Goal: Transaction & Acquisition: Purchase product/service

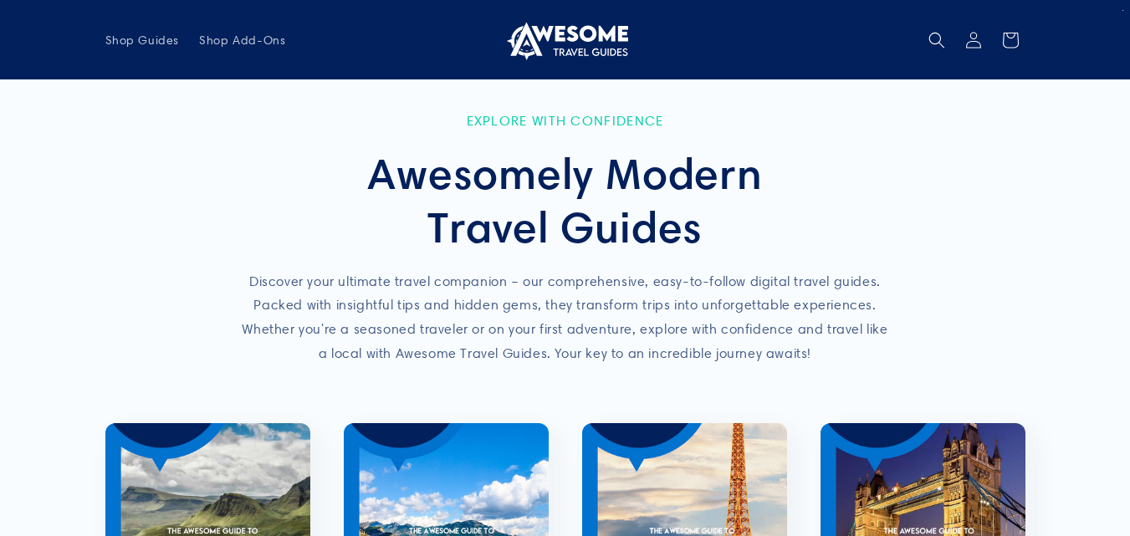
click at [595, 38] on img at bounding box center [565, 40] width 125 height 40
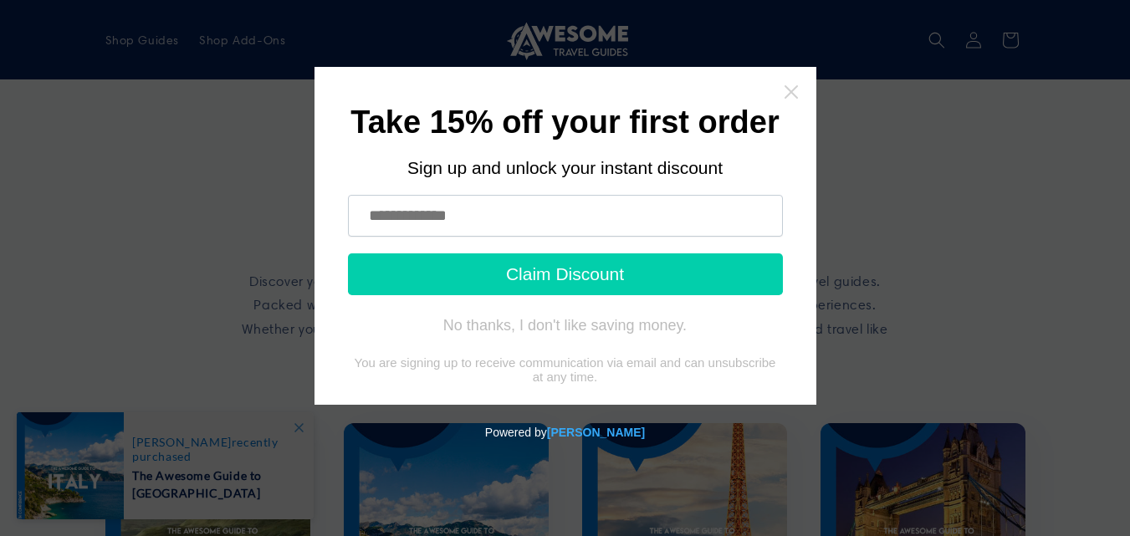
click at [795, 88] on icon "Close widget" at bounding box center [790, 91] width 13 height 13
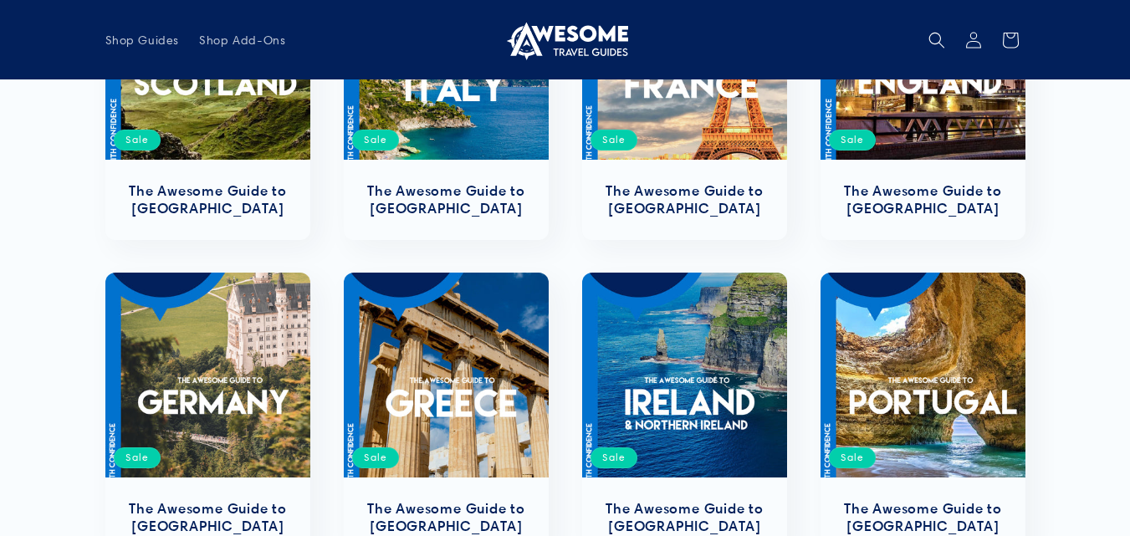
scroll to position [606, 0]
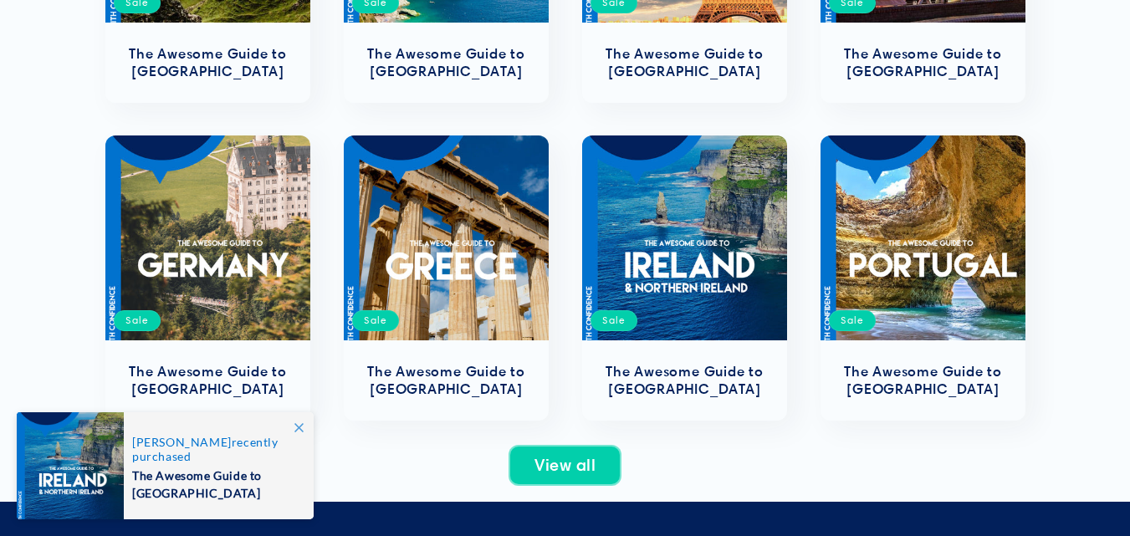
click at [564, 483] on link "View all" at bounding box center [564, 465] width 111 height 39
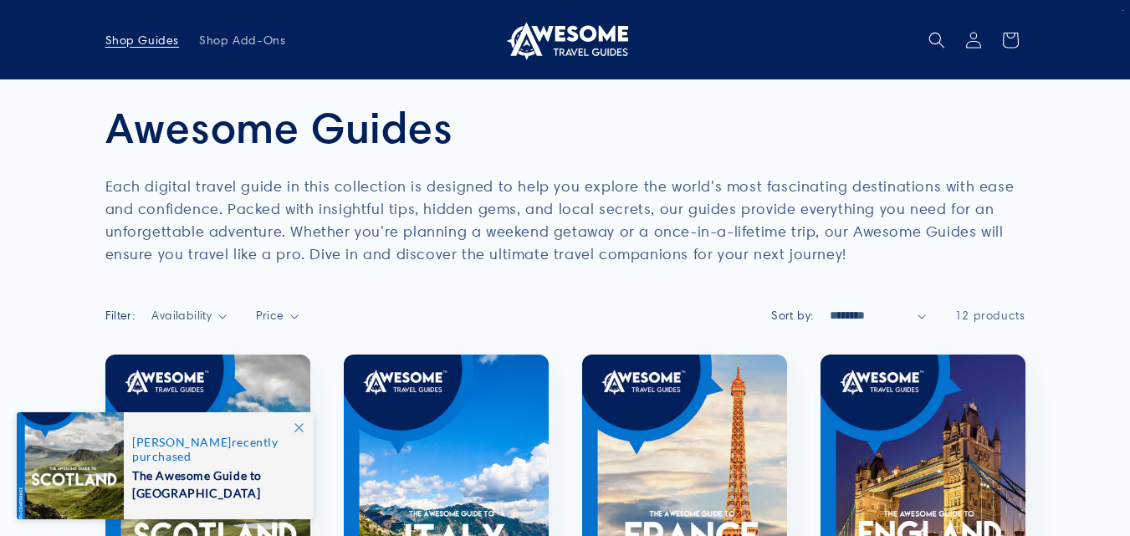
scroll to position [335, 0]
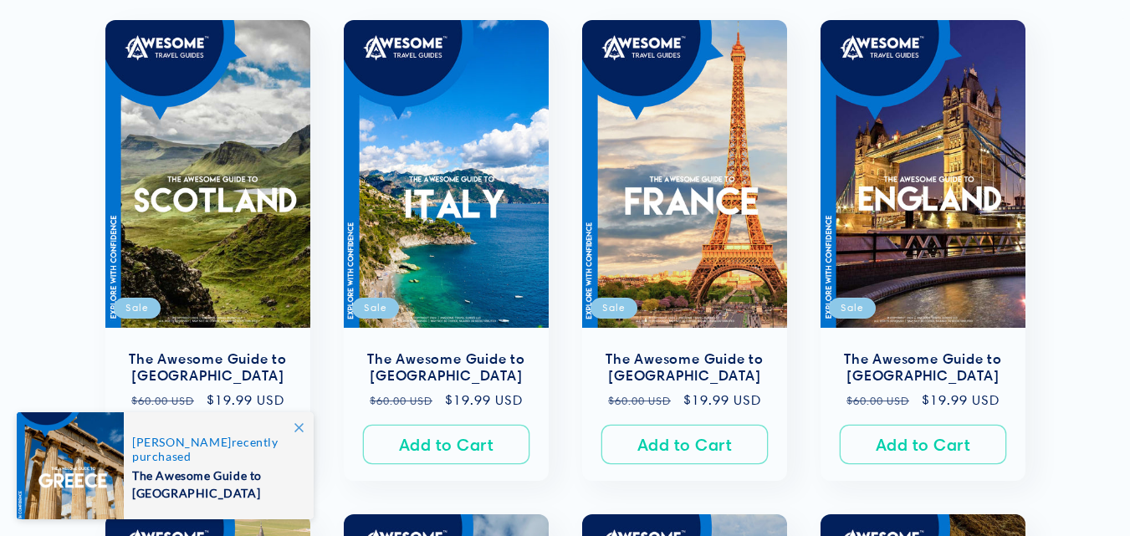
click at [300, 427] on icon at bounding box center [298, 427] width 9 height 9
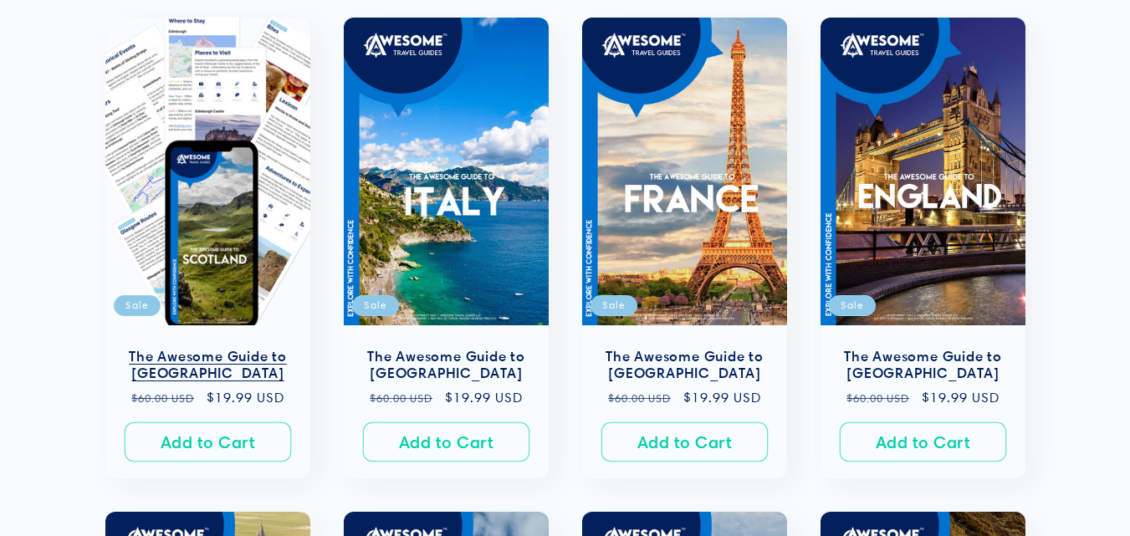
scroll to position [418, 0]
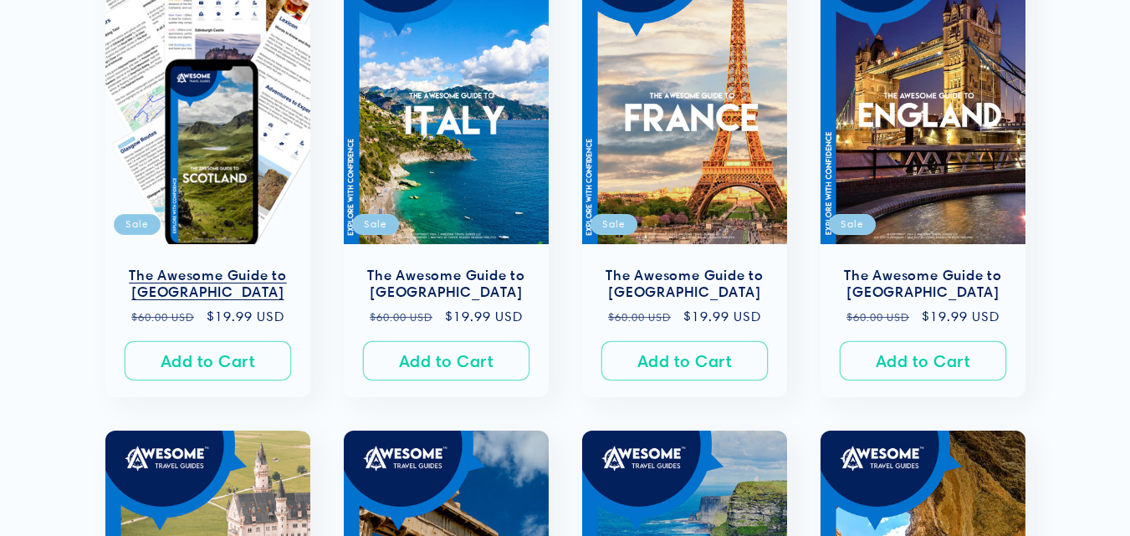
click at [212, 283] on link "The Awesome Guide to Scotland" at bounding box center [207, 284] width 171 height 35
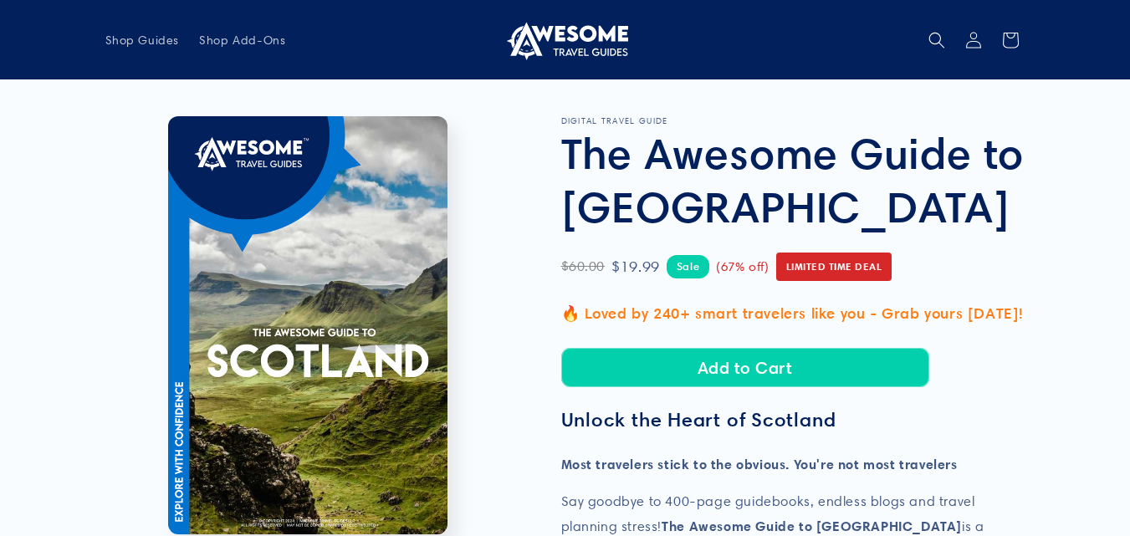
click at [473, 276] on li "Open media 1 in modal" at bounding box center [308, 325] width 406 height 418
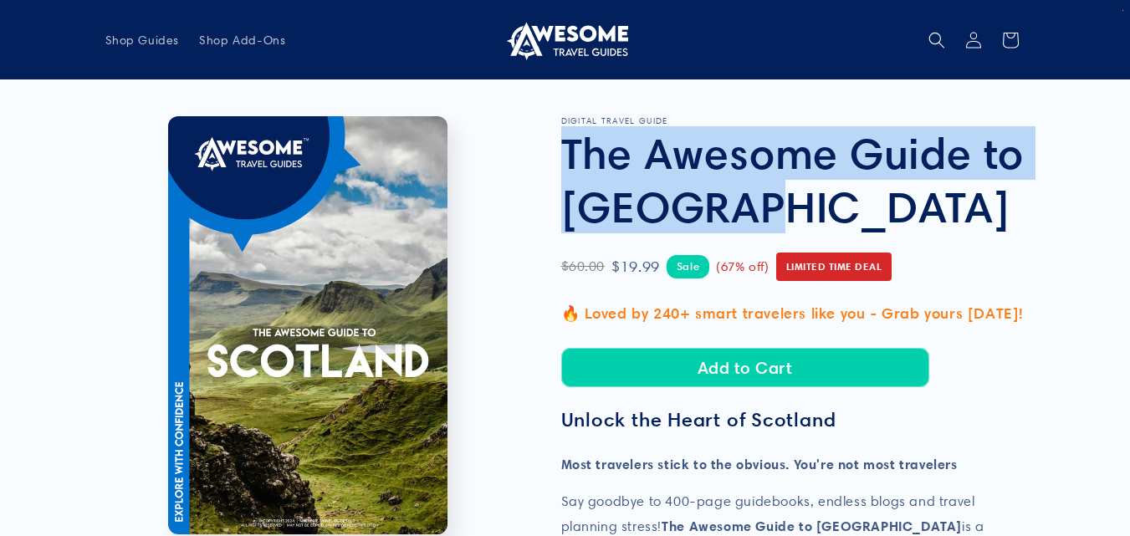
drag, startPoint x: 562, startPoint y: 144, endPoint x: 866, endPoint y: 205, distance: 310.5
click at [866, 205] on h1 "The Awesome Guide to [GEOGRAPHIC_DATA]" at bounding box center [793, 179] width 464 height 107
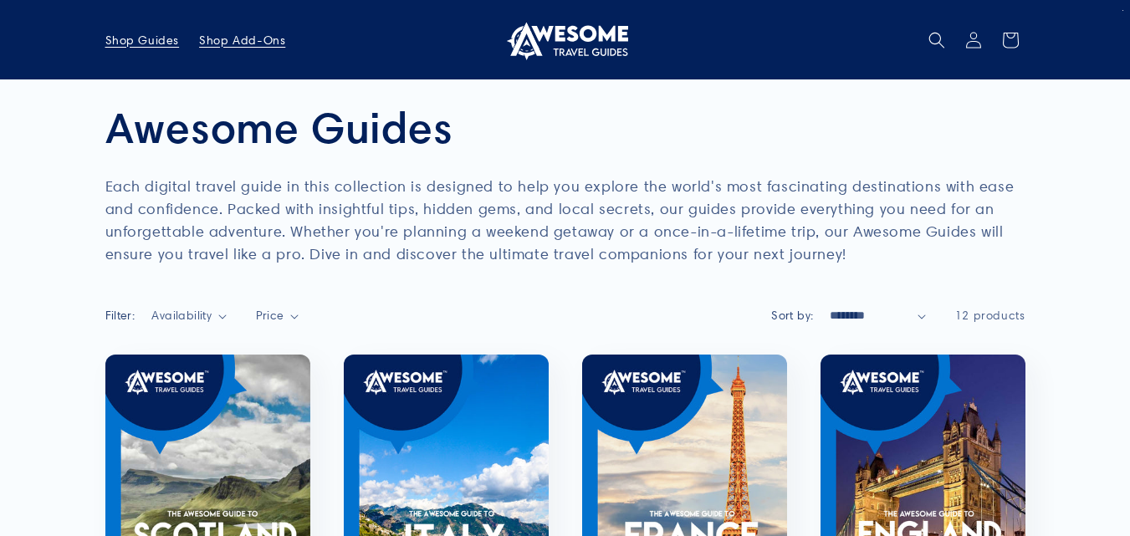
click at [257, 31] on link "Shop Add-Ons" at bounding box center [242, 40] width 106 height 35
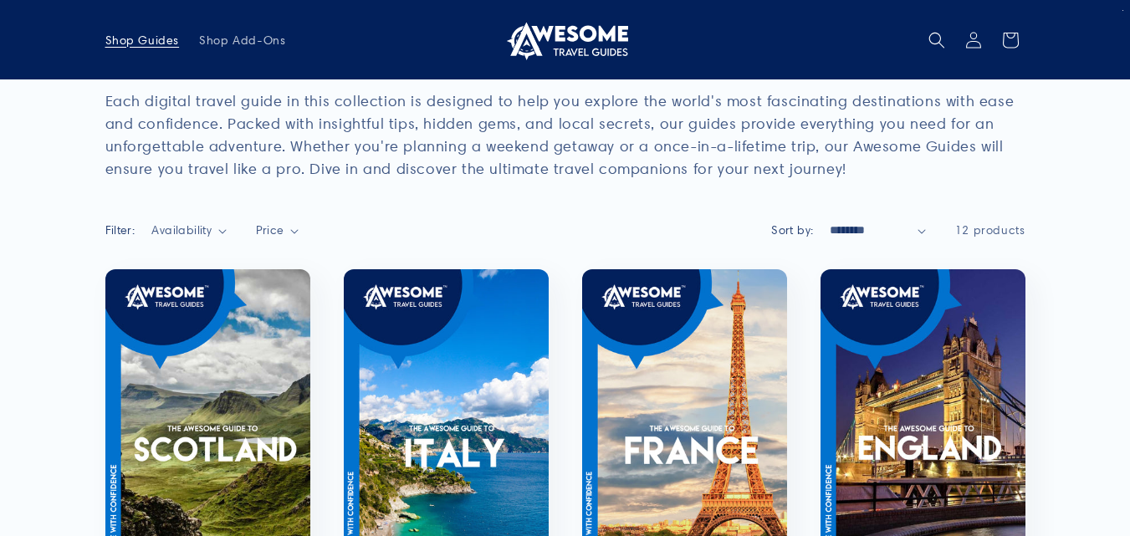
scroll to position [84, 0]
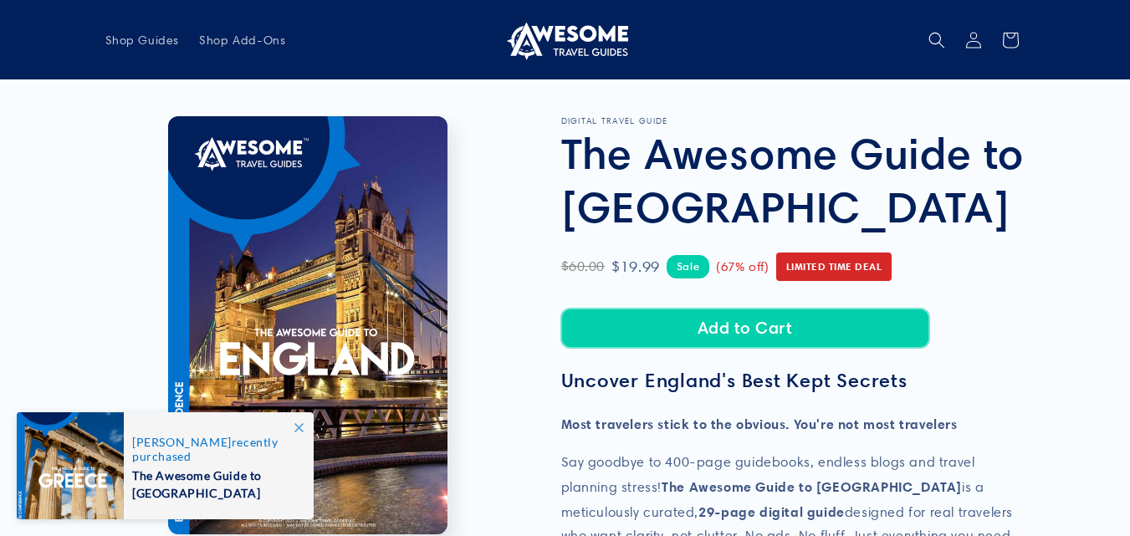
click at [713, 325] on button "Add to Cart" at bounding box center [745, 328] width 368 height 39
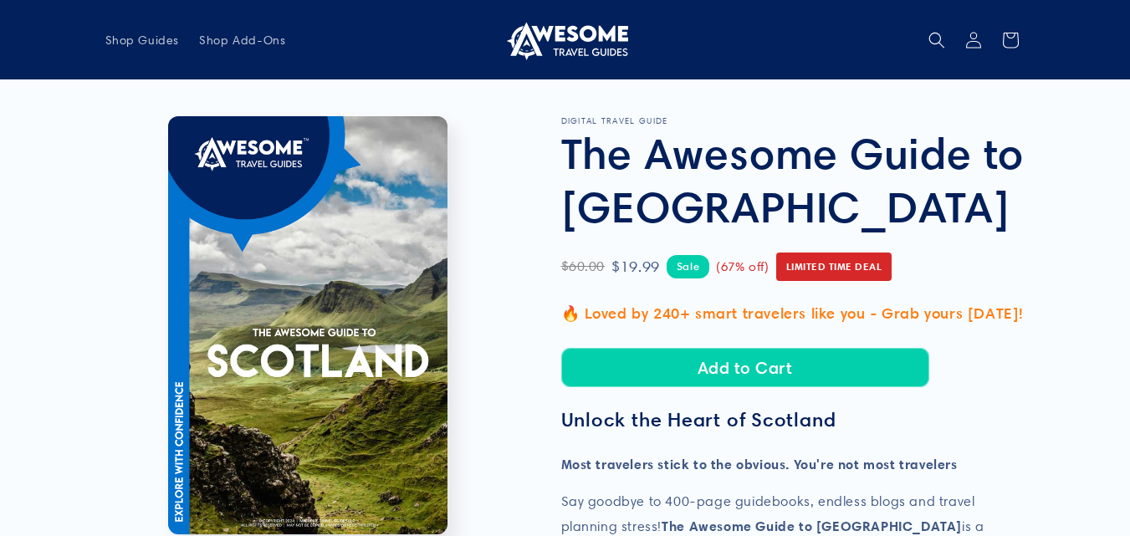
click at [577, 29] on img at bounding box center [565, 40] width 125 height 40
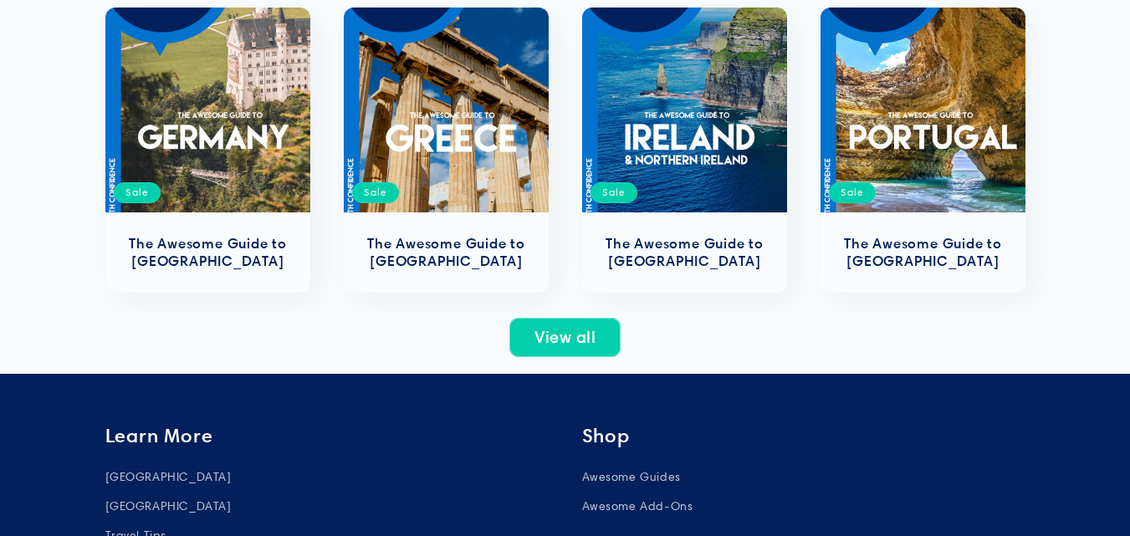
scroll to position [753, 0]
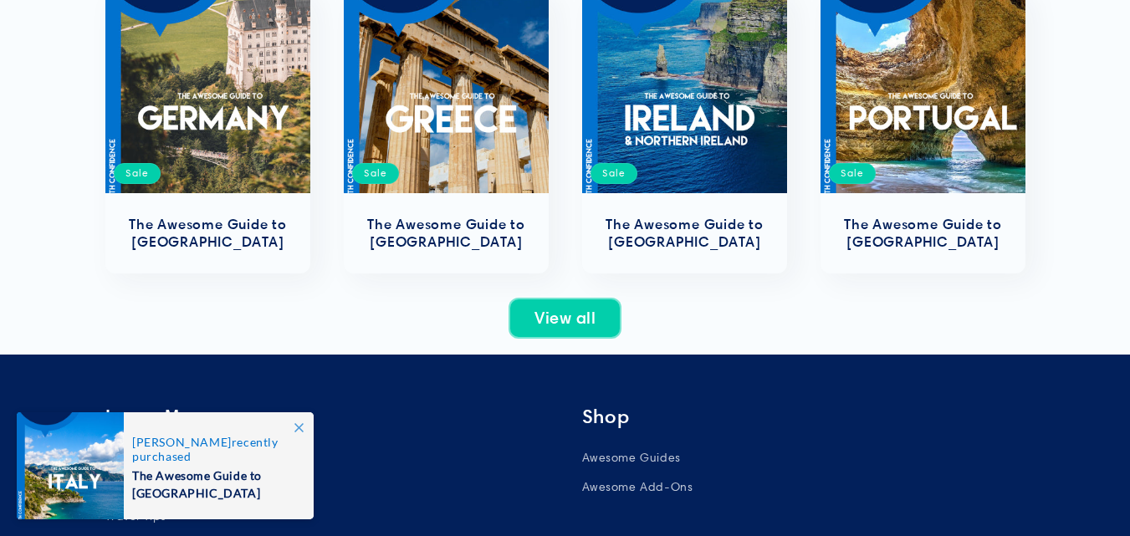
click at [568, 314] on link "View all" at bounding box center [564, 318] width 111 height 39
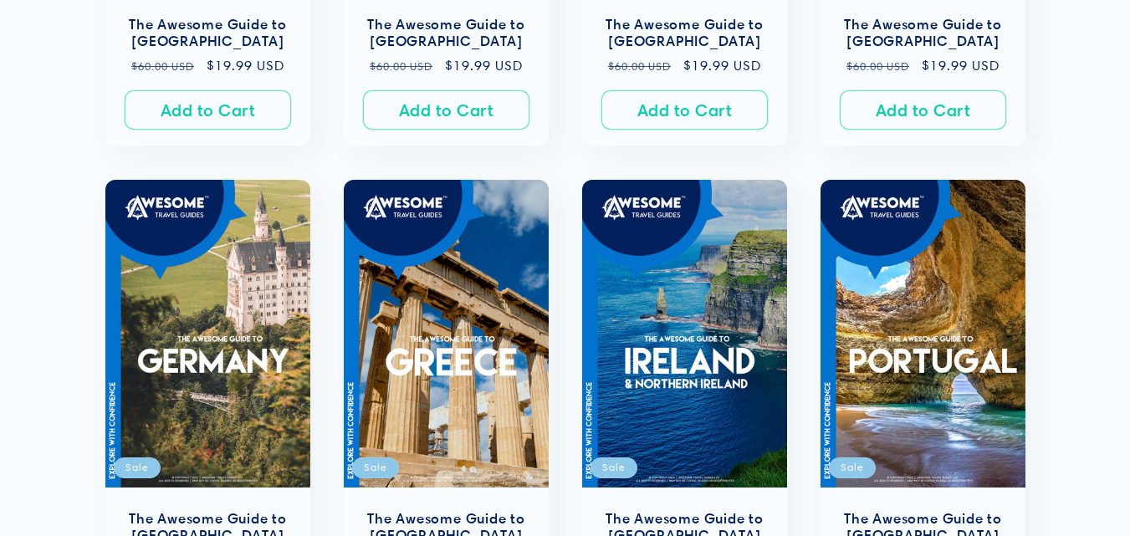
scroll to position [753, 0]
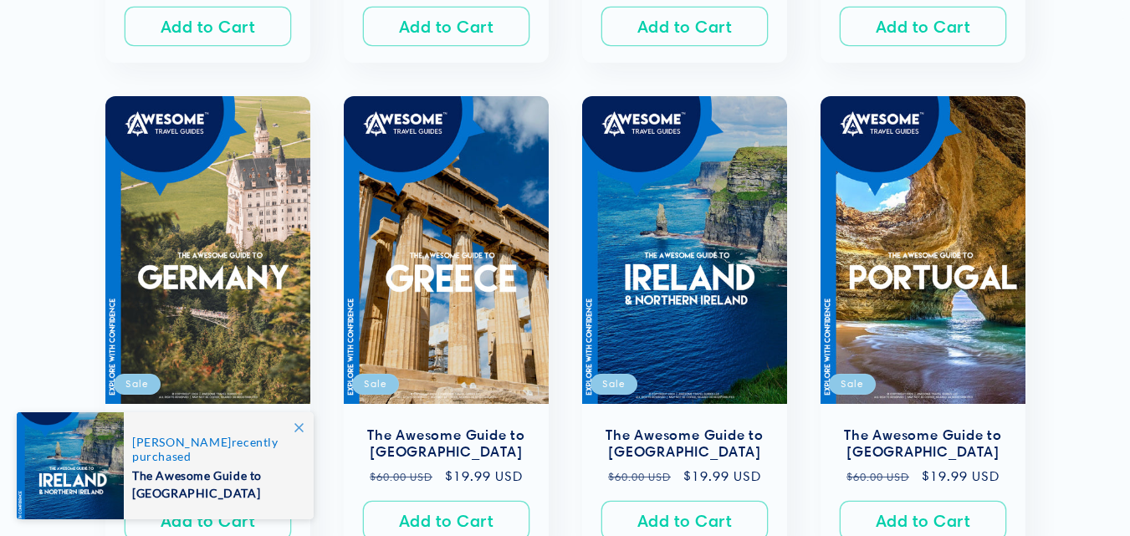
click at [295, 433] on span at bounding box center [299, 427] width 30 height 30
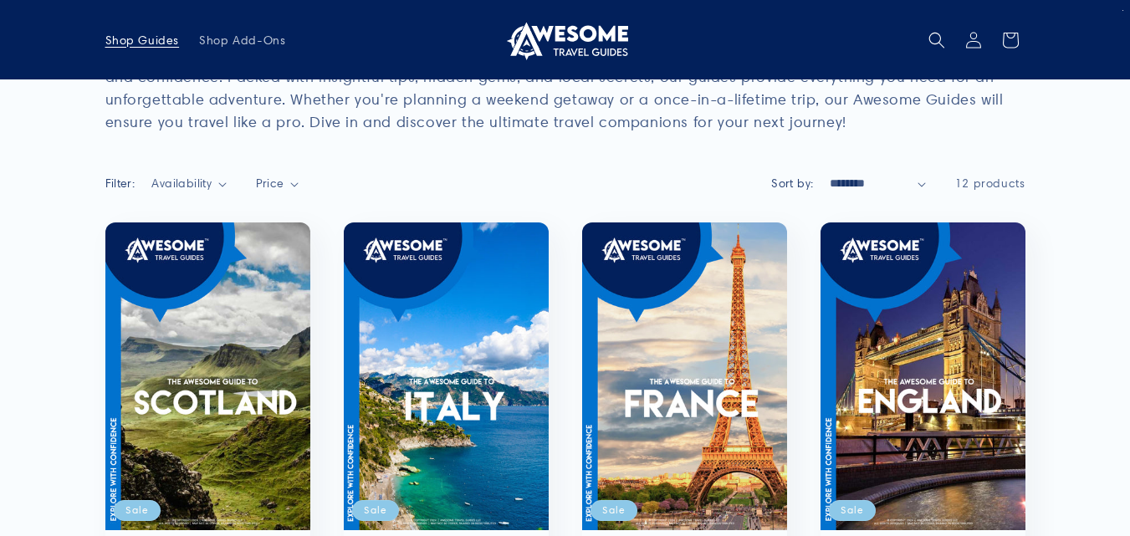
scroll to position [0, 0]
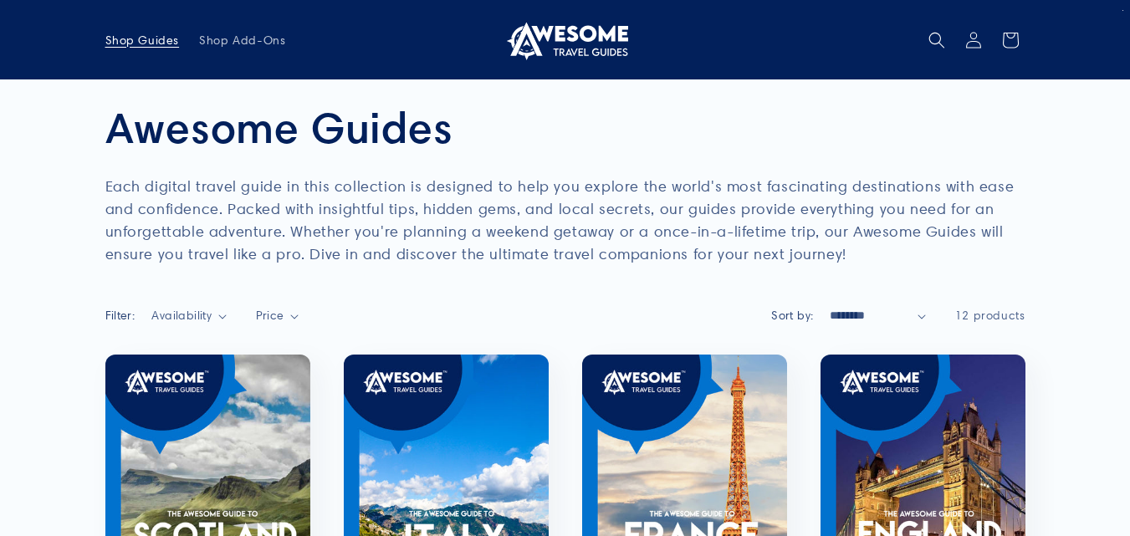
click at [941, 40] on icon "Search" at bounding box center [936, 40] width 17 height 17
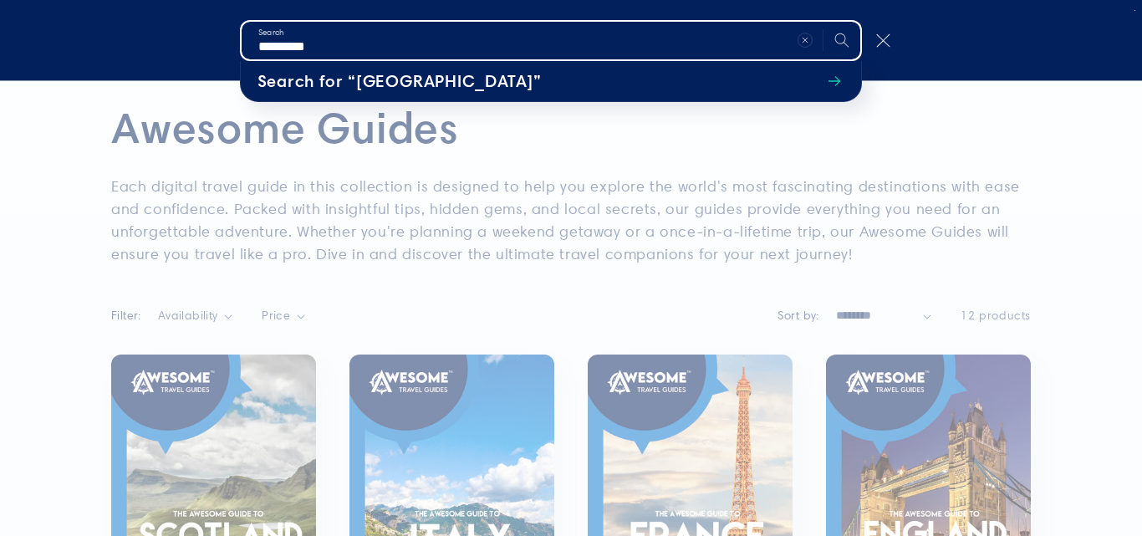
type input "*********"
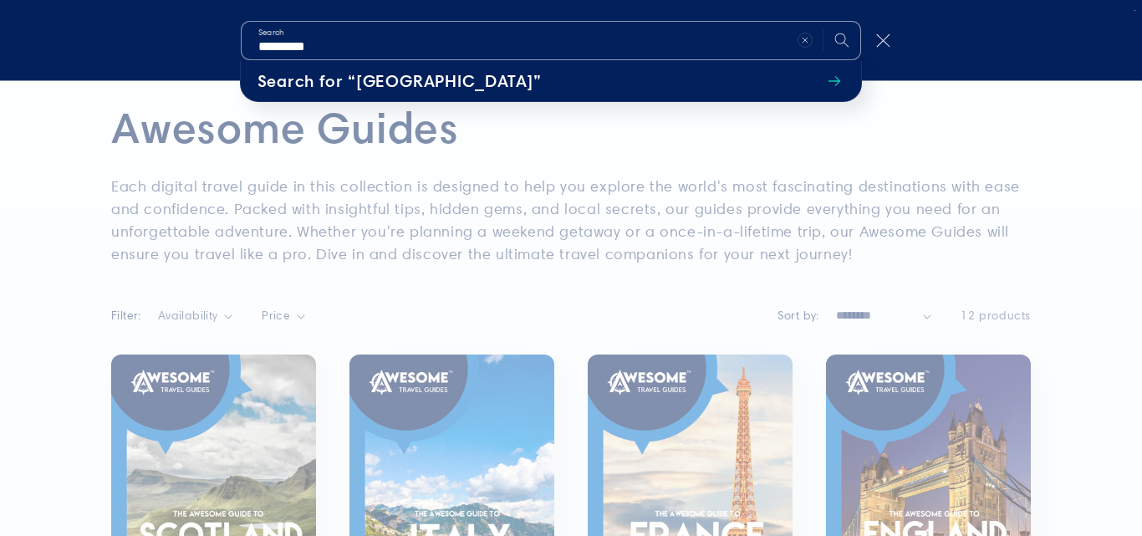
click at [0, 40] on div "Search" at bounding box center [0, 40] width 0 height 0
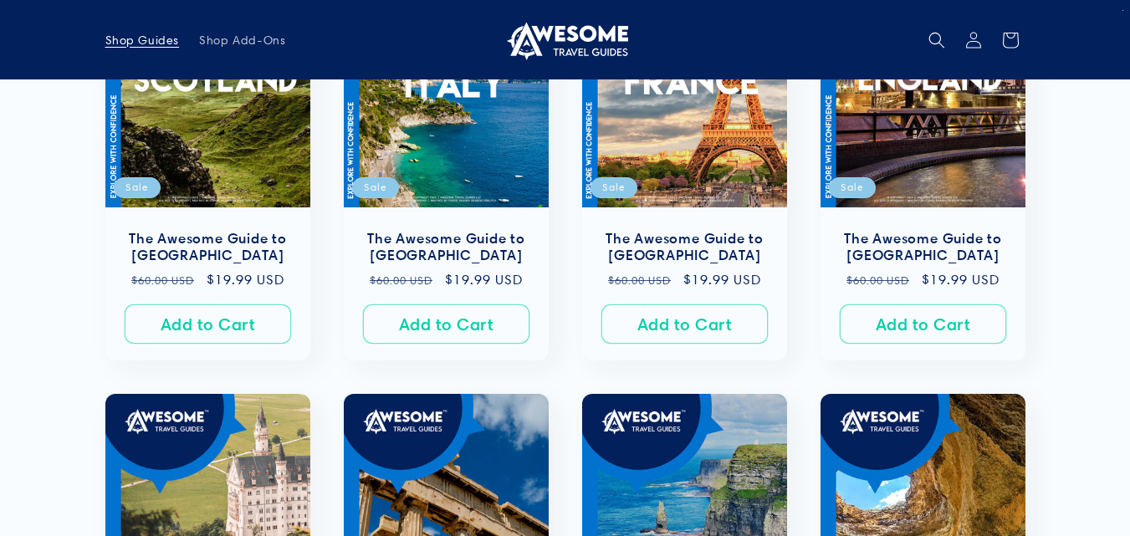
scroll to position [335, 0]
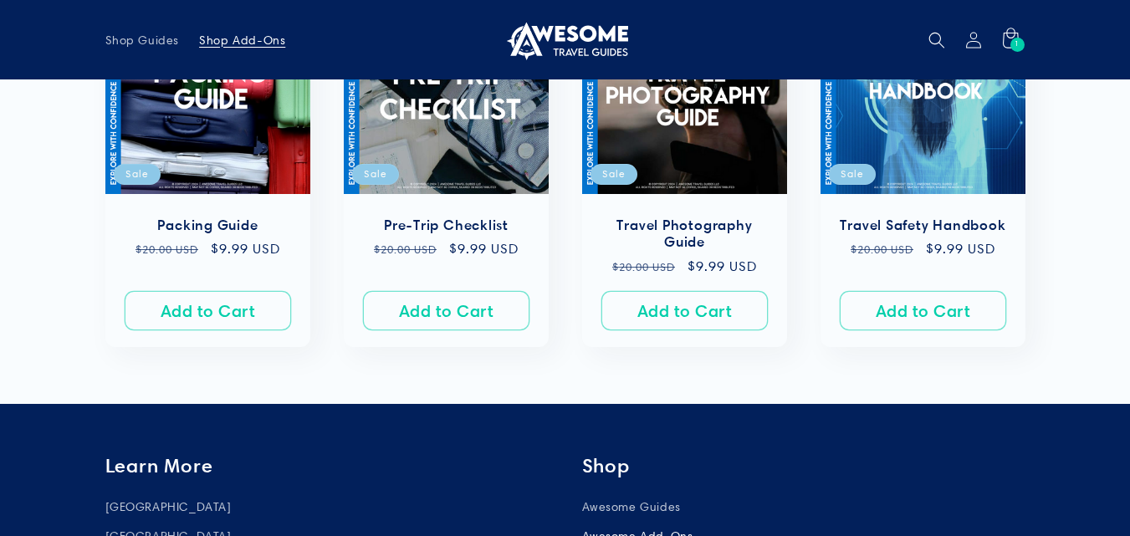
scroll to position [251, 0]
